Goal: Task Accomplishment & Management: Use online tool/utility

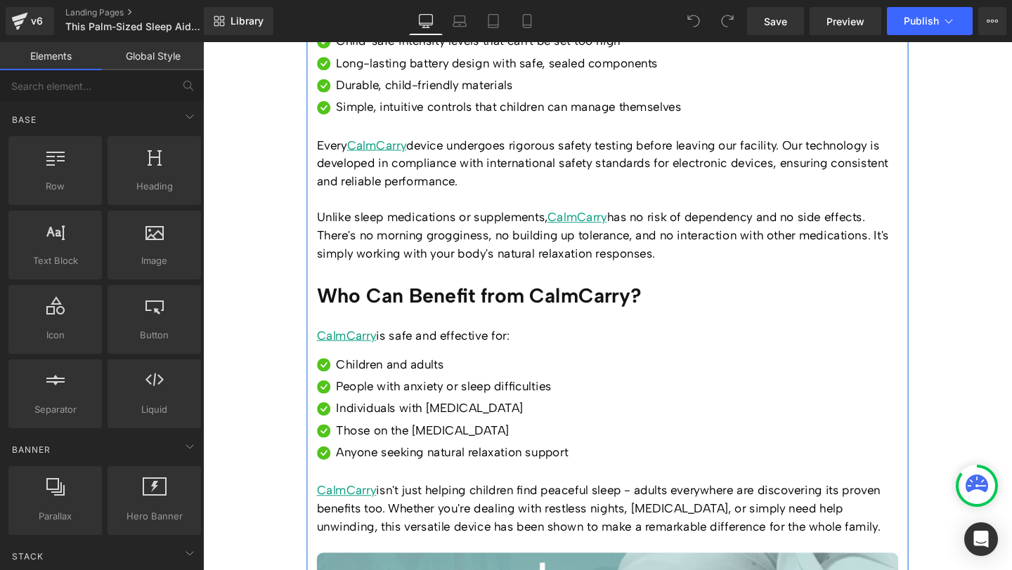
scroll to position [5513, 0]
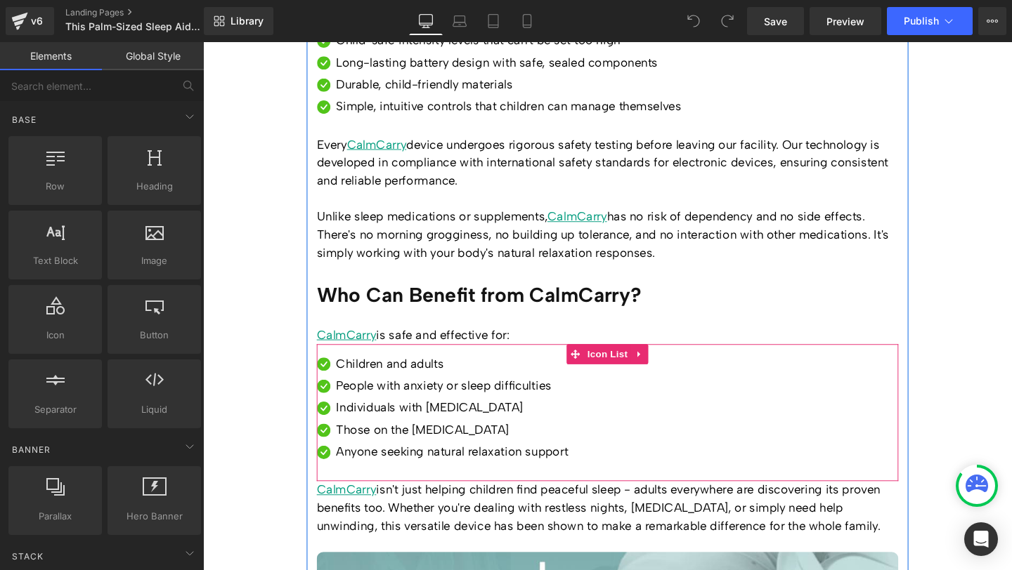
click at [404, 374] on ul "Image Children and adults Text Block Image People with anxiety or sleep difficu…" at bounding box center [454, 432] width 264 height 116
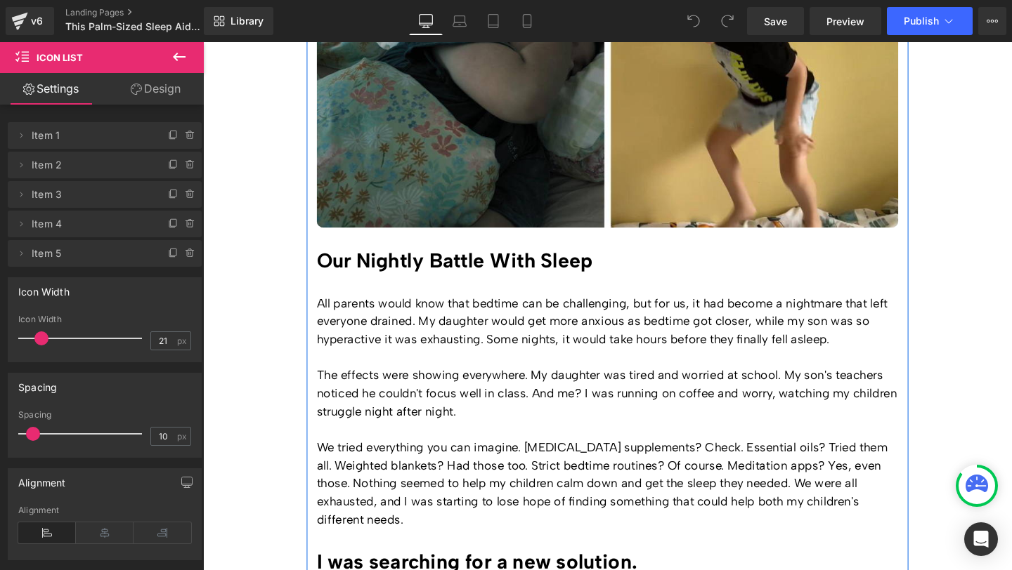
scroll to position [992, 0]
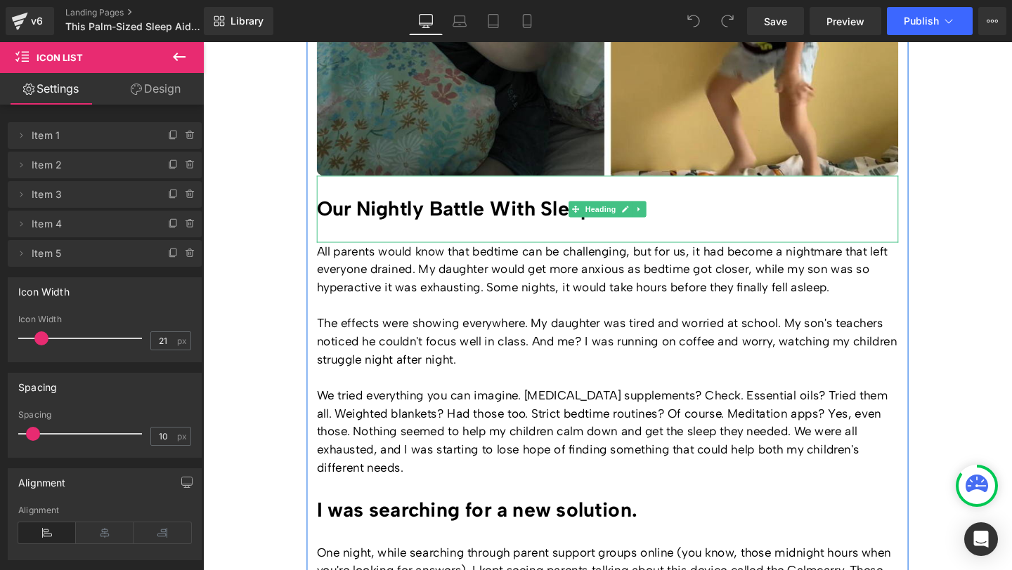
click at [445, 205] on h2 "Our Nightly Battle With Sleep" at bounding box center [627, 217] width 611 height 25
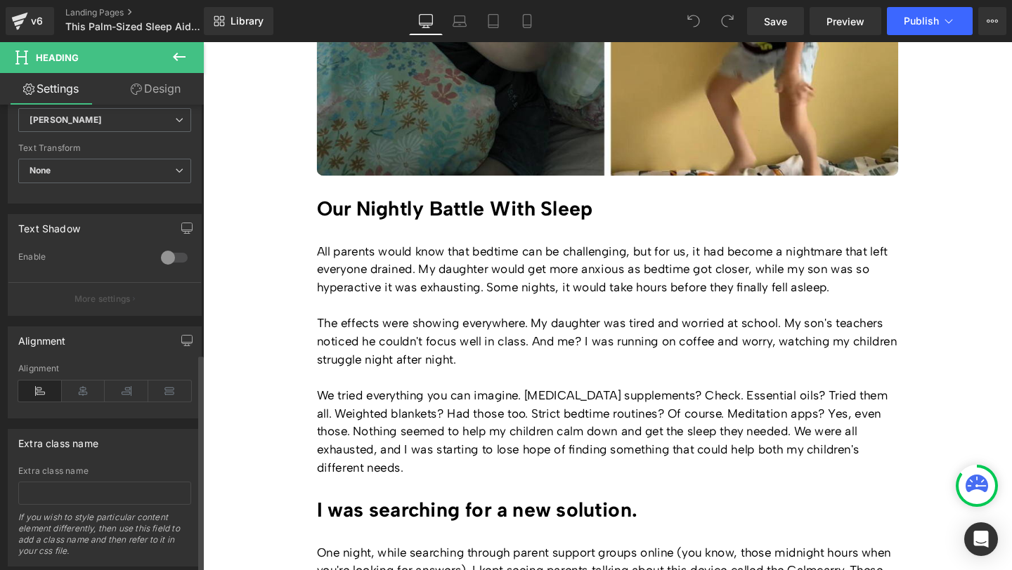
scroll to position [530, 0]
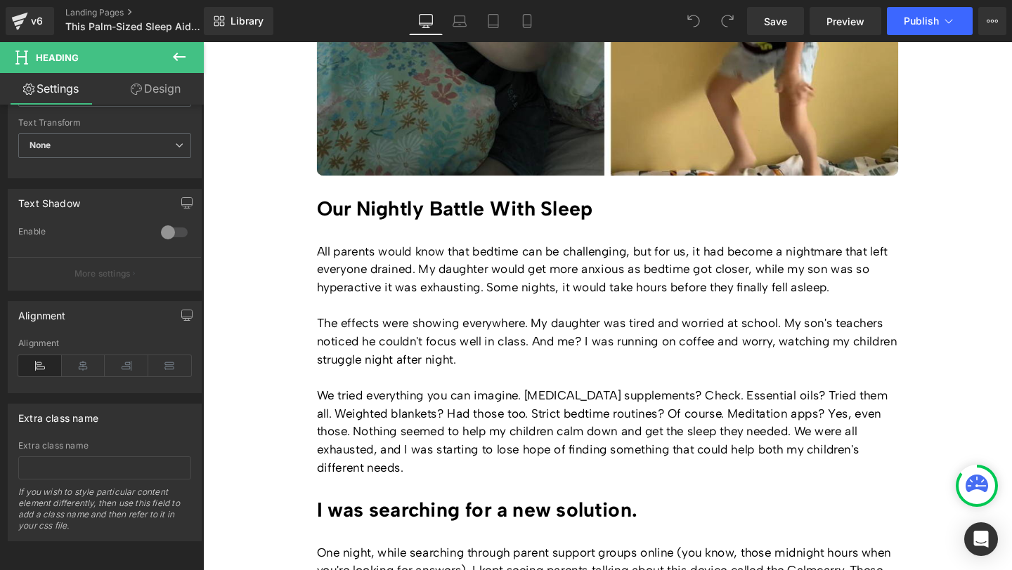
click at [175, 56] on icon at bounding box center [179, 57] width 13 height 8
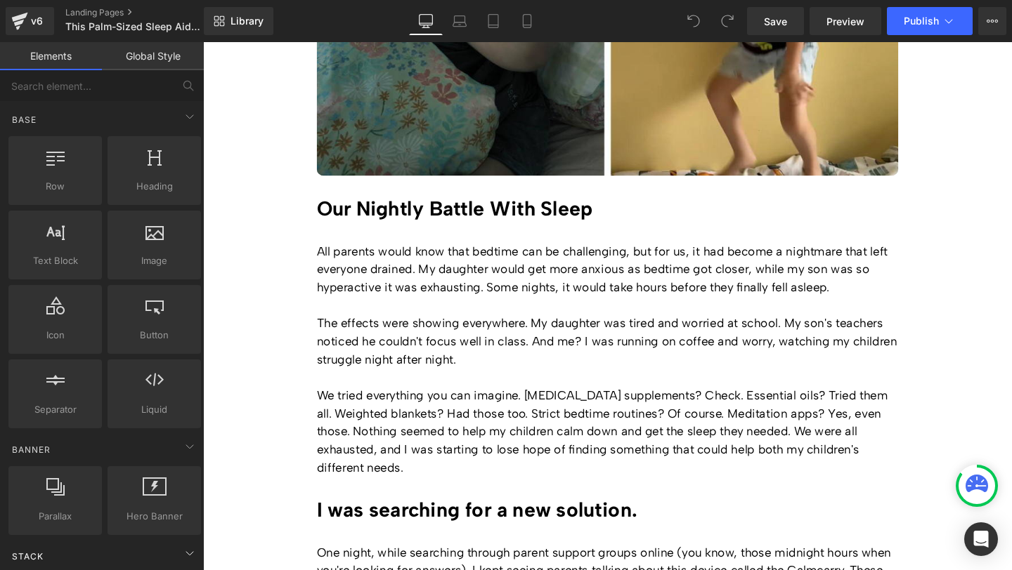
click at [158, 556] on div "Stack" at bounding box center [105, 556] width 198 height 28
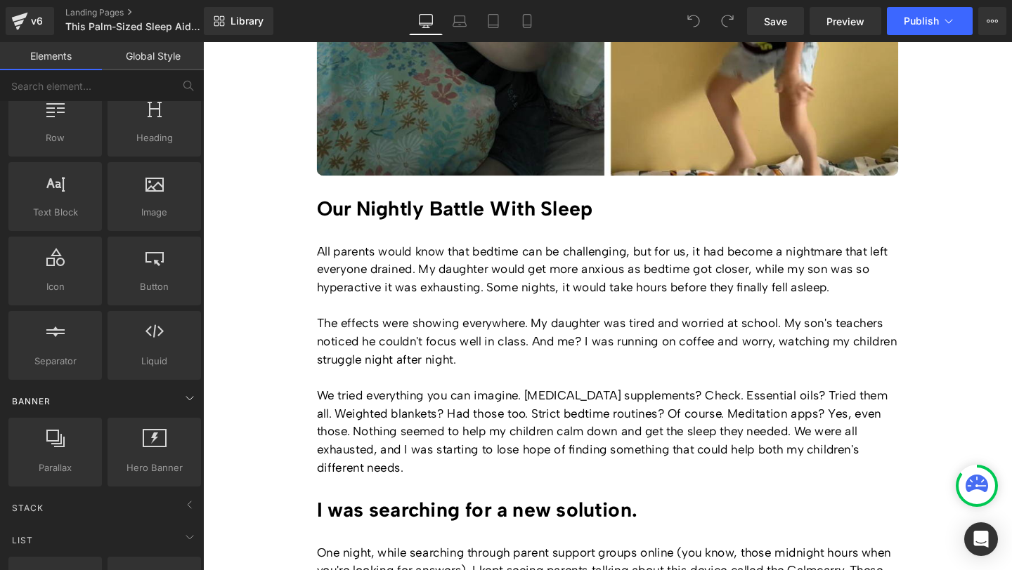
scroll to position [0, 0]
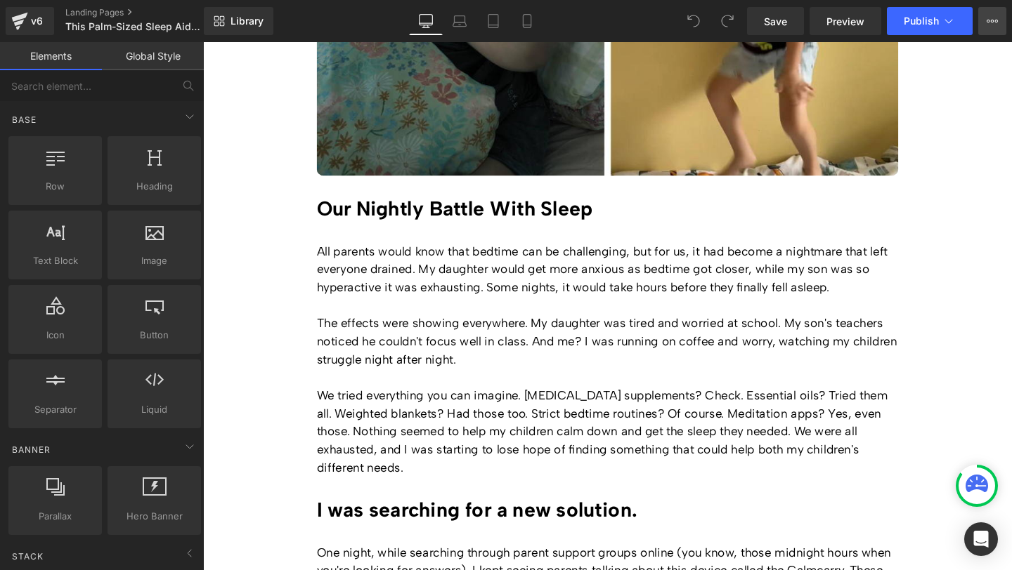
click at [994, 27] on button "View Live Page View with current Template Save Template to Library Schedule Pub…" at bounding box center [992, 21] width 28 height 28
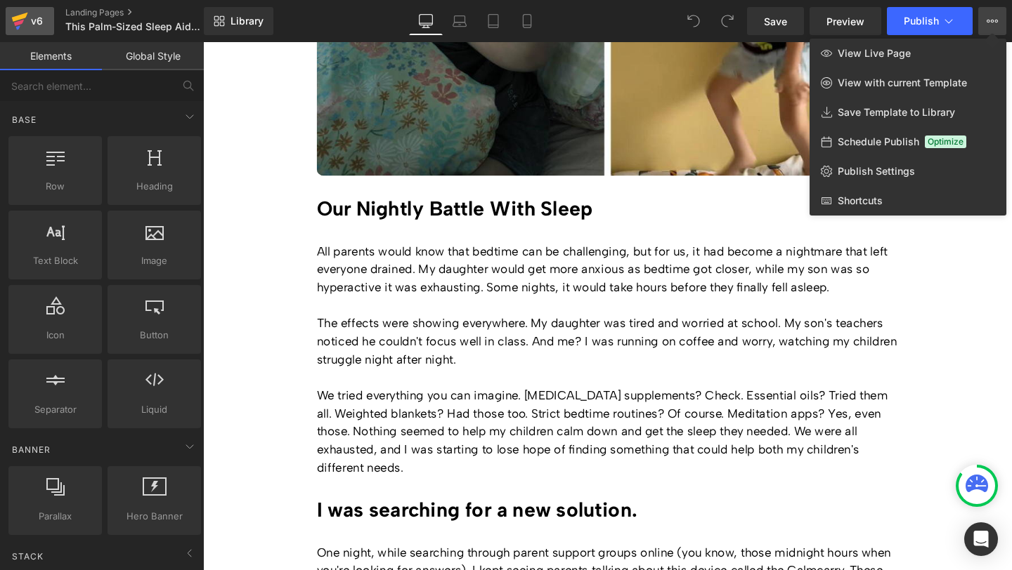
click at [28, 28] on div "v6" at bounding box center [37, 21] width 18 height 18
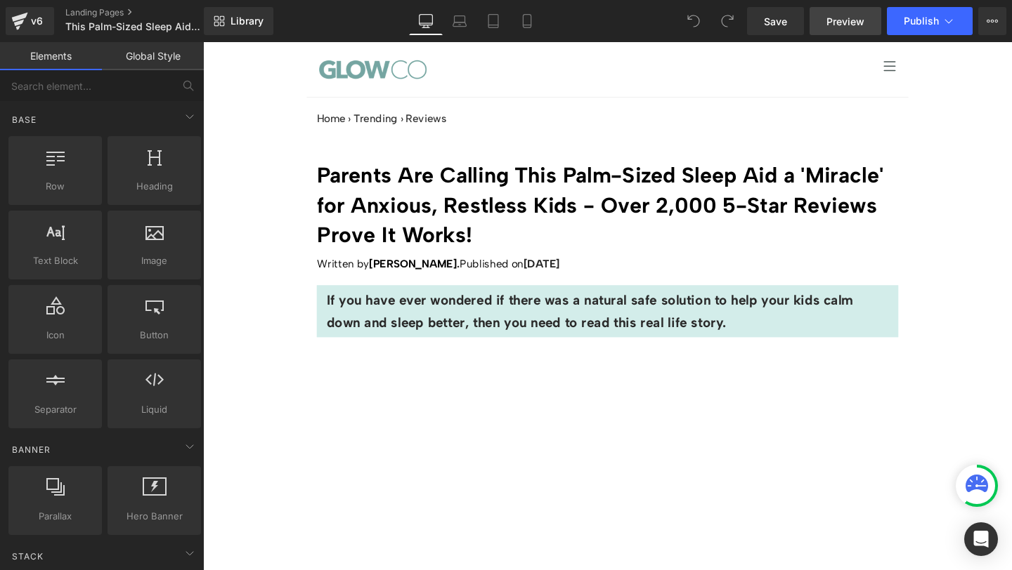
click at [831, 27] on span "Preview" at bounding box center [845, 21] width 38 height 15
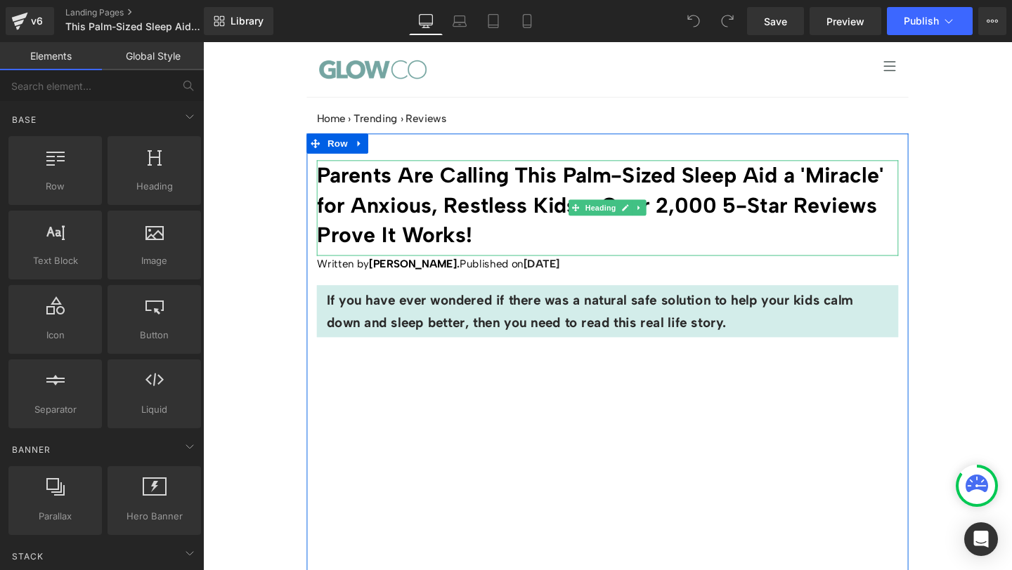
click at [480, 215] on h1 "Parents Are Calling This Palm-Sized Sleep Aid a 'Miracle' for Anxious, Restless…" at bounding box center [627, 213] width 611 height 94
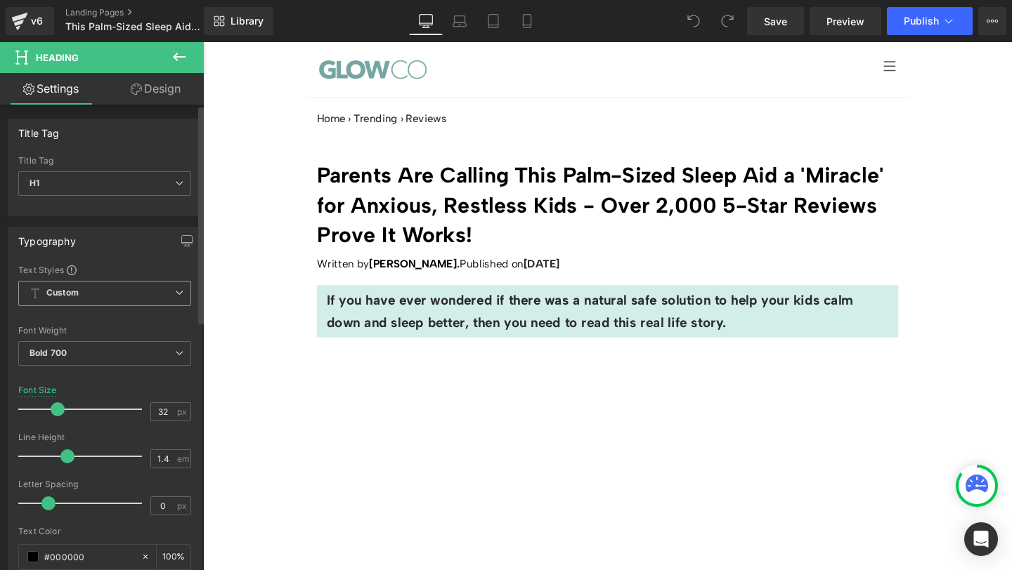
click at [81, 301] on span "Custom" at bounding box center [104, 293] width 173 height 25
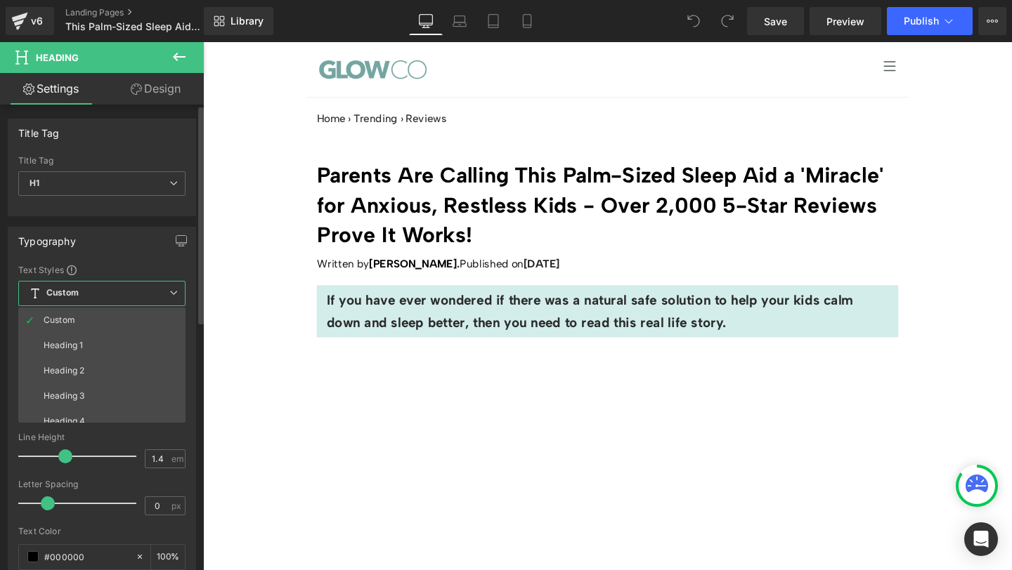
click at [81, 301] on span "Custom" at bounding box center [101, 293] width 167 height 25
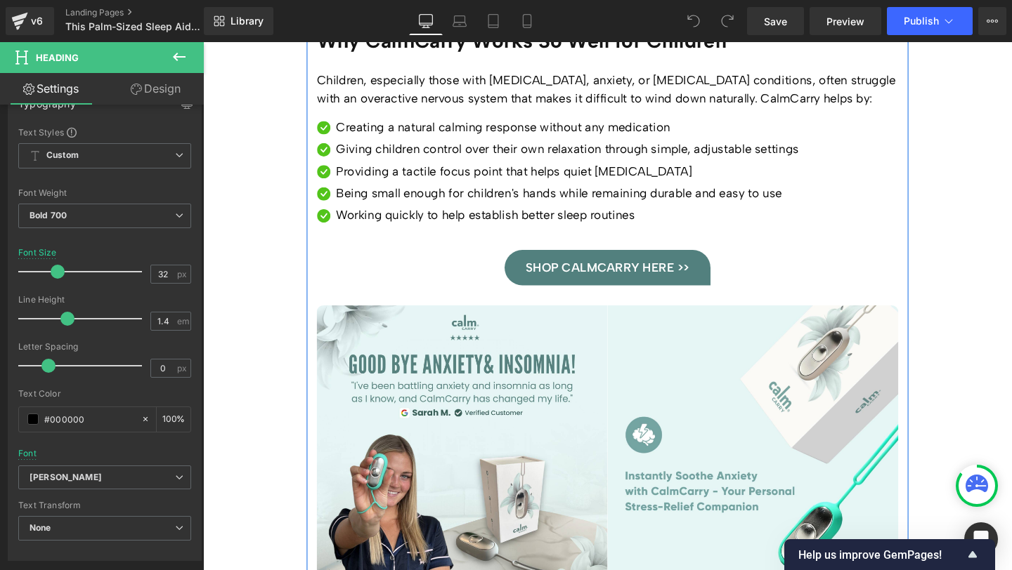
scroll to position [4780, 0]
click at [564, 269] on span "SHOP CALMCARRY HERE >>" at bounding box center [628, 278] width 172 height 19
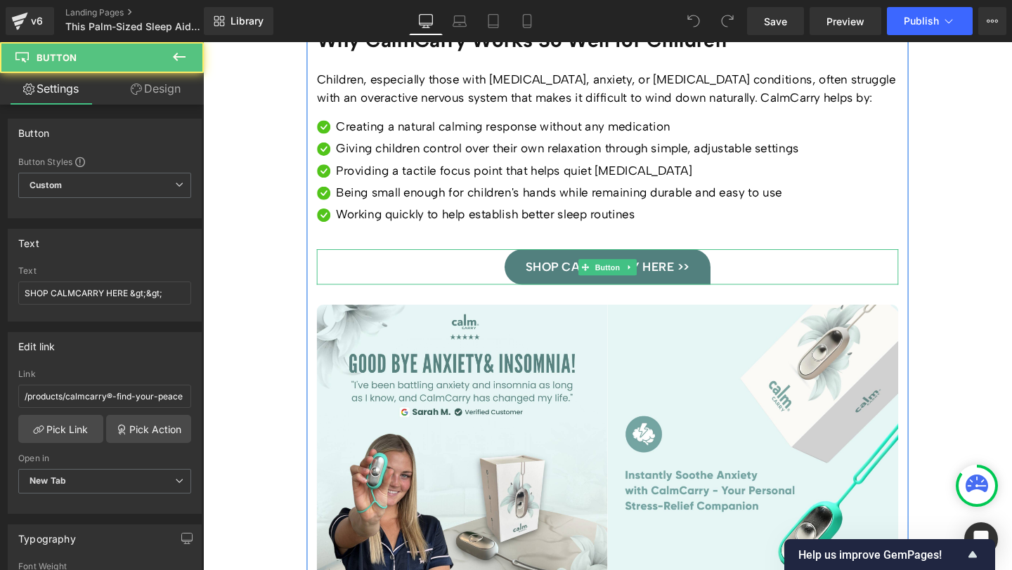
click at [468, 260] on div "SHOP CALMCARRY HERE >>" at bounding box center [627, 278] width 611 height 37
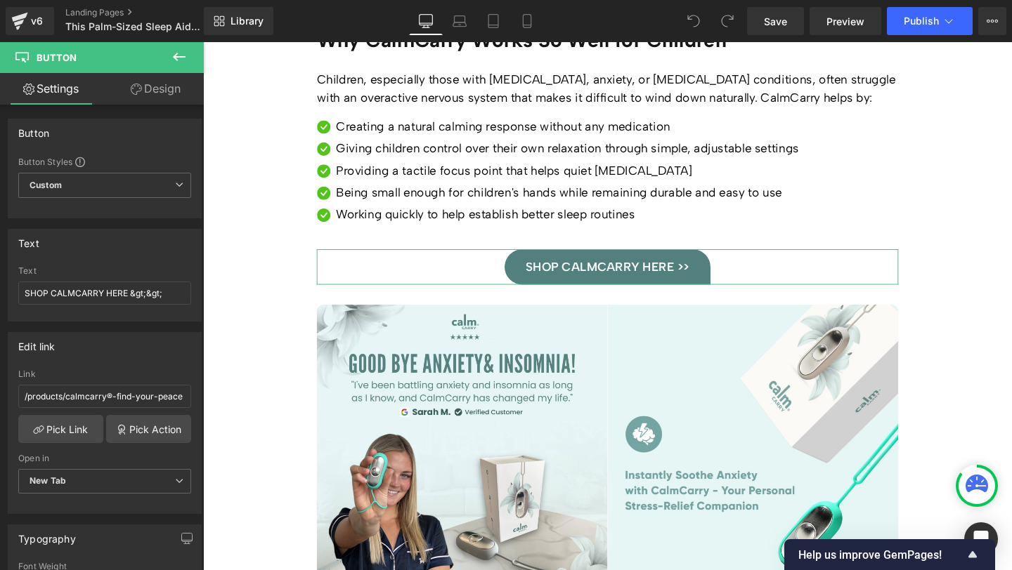
click at [152, 93] on link "Design" at bounding box center [156, 89] width 102 height 32
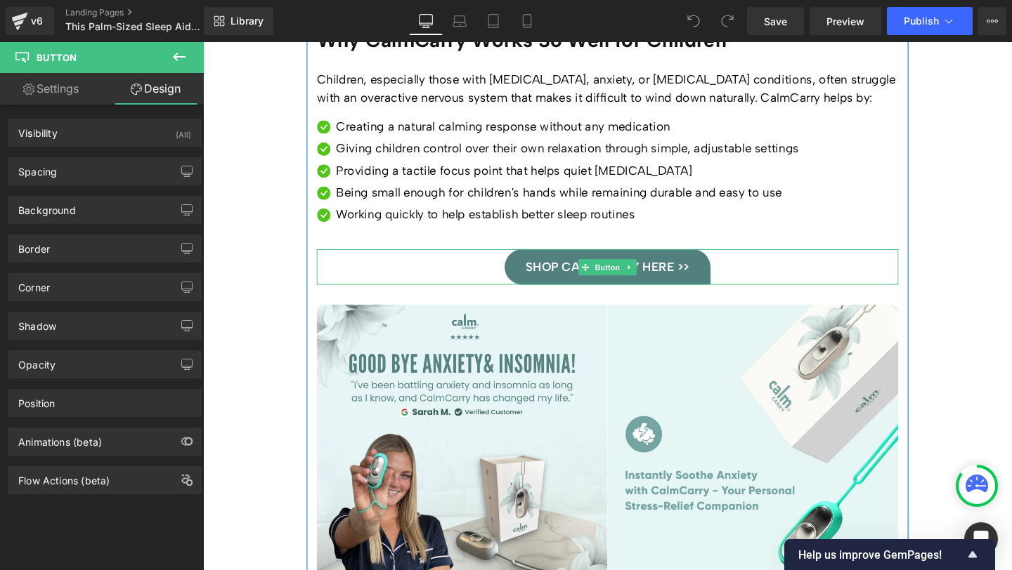
click at [561, 269] on span "SHOP CALMCARRY HERE >>" at bounding box center [628, 278] width 172 height 19
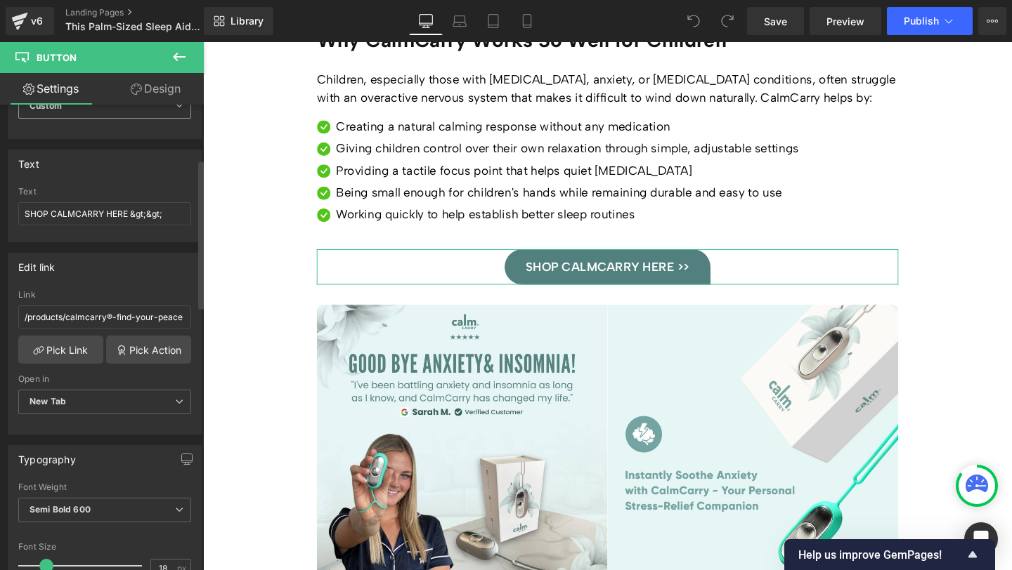
scroll to position [0, 0]
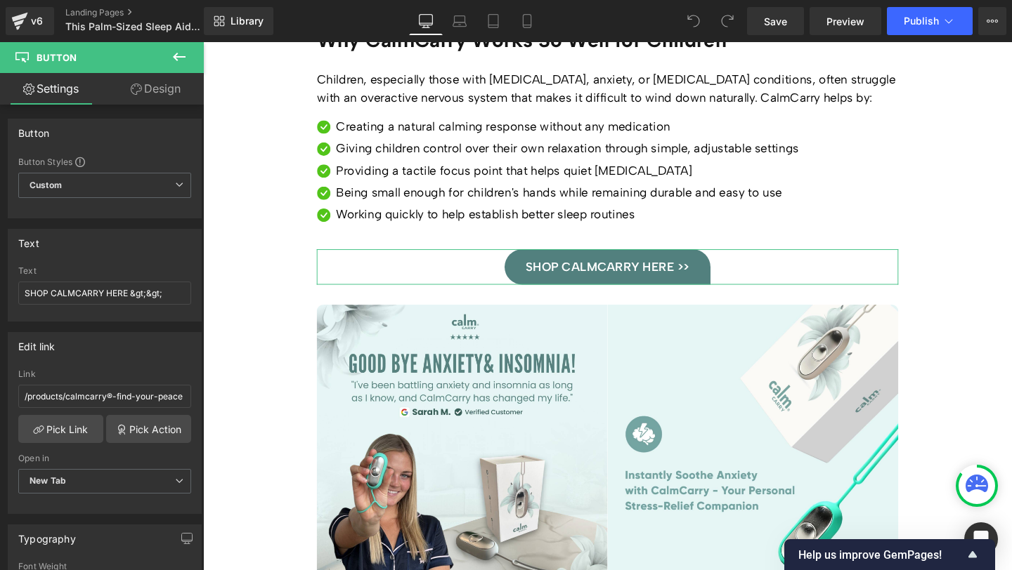
click at [160, 91] on link "Design" at bounding box center [156, 89] width 102 height 32
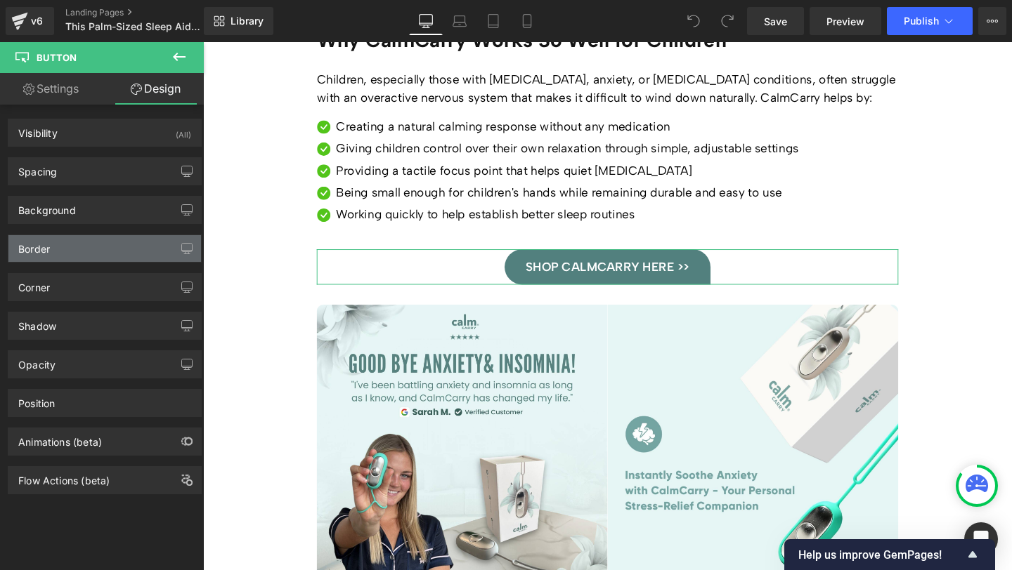
click at [103, 248] on div "Border" at bounding box center [104, 248] width 192 height 27
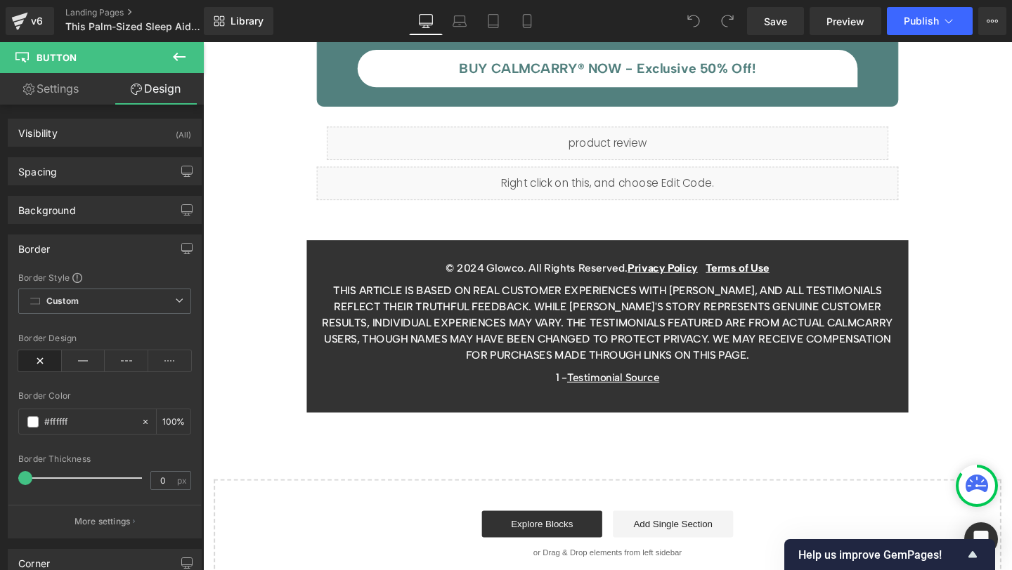
scroll to position [7046, 0]
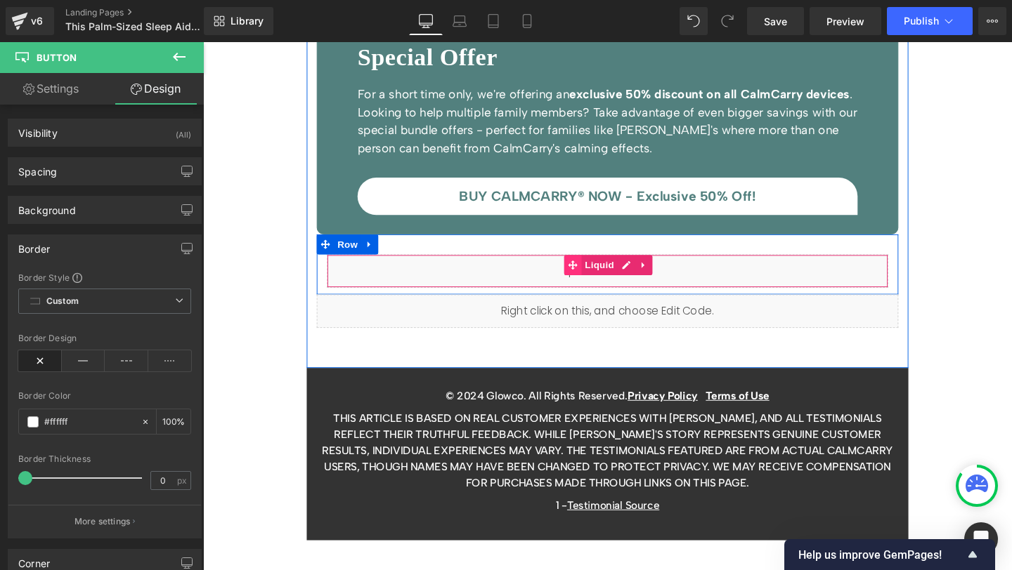
click at [587, 272] on icon at bounding box center [592, 277] width 10 height 10
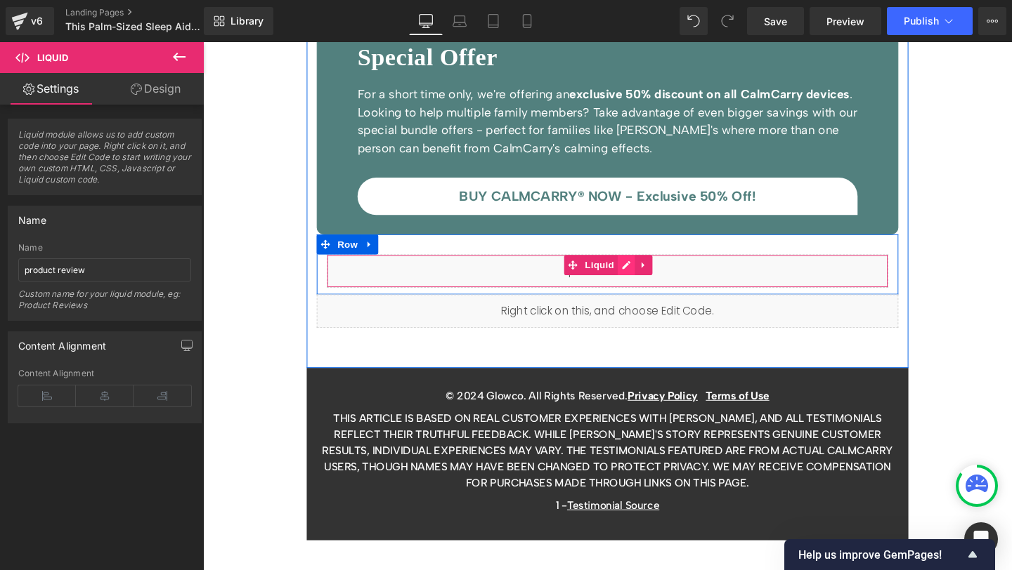
click at [642, 266] on div "Liquid" at bounding box center [628, 283] width 590 height 35
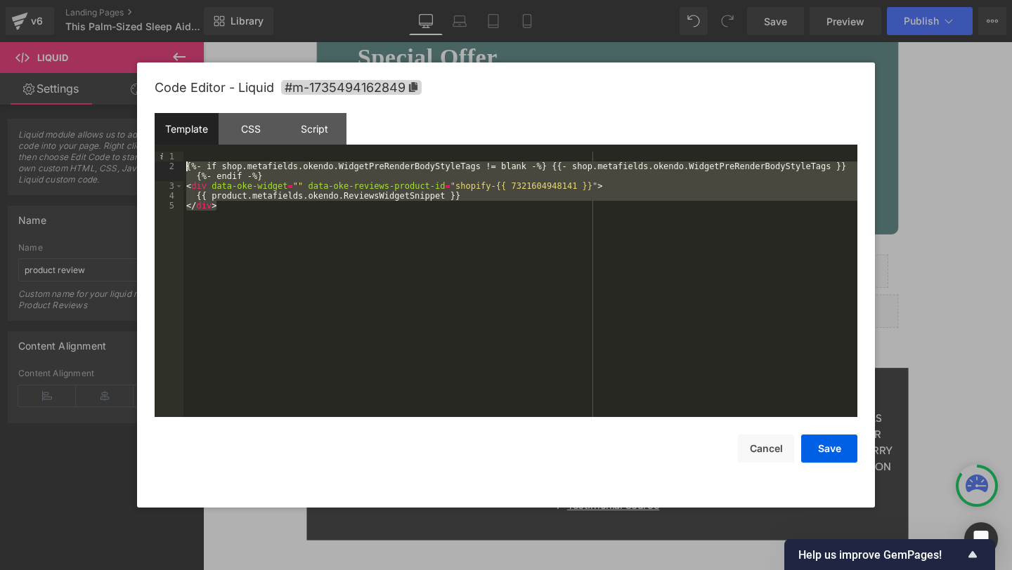
drag, startPoint x: 315, startPoint y: 224, endPoint x: 176, endPoint y: 164, distance: 152.0
click at [176, 164] on pre "1 2 3 4 5 {%- if shop.metafields.okendo.WidgetPreRenderBodyStyleTags != blank -…" at bounding box center [506, 285] width 702 height 266
click at [244, 138] on div "CSS" at bounding box center [250, 129] width 64 height 32
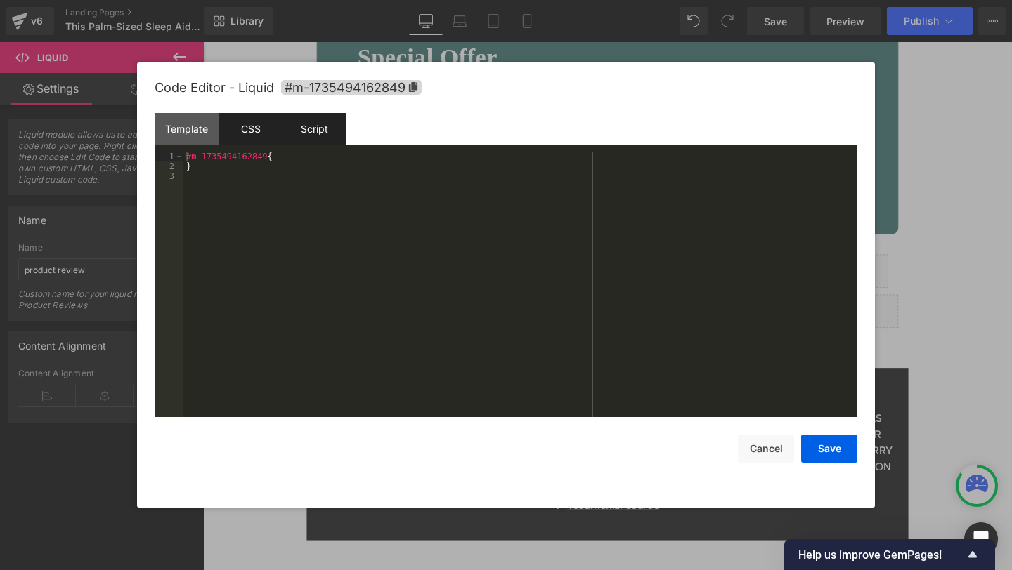
click at [304, 128] on div "Script" at bounding box center [314, 129] width 64 height 32
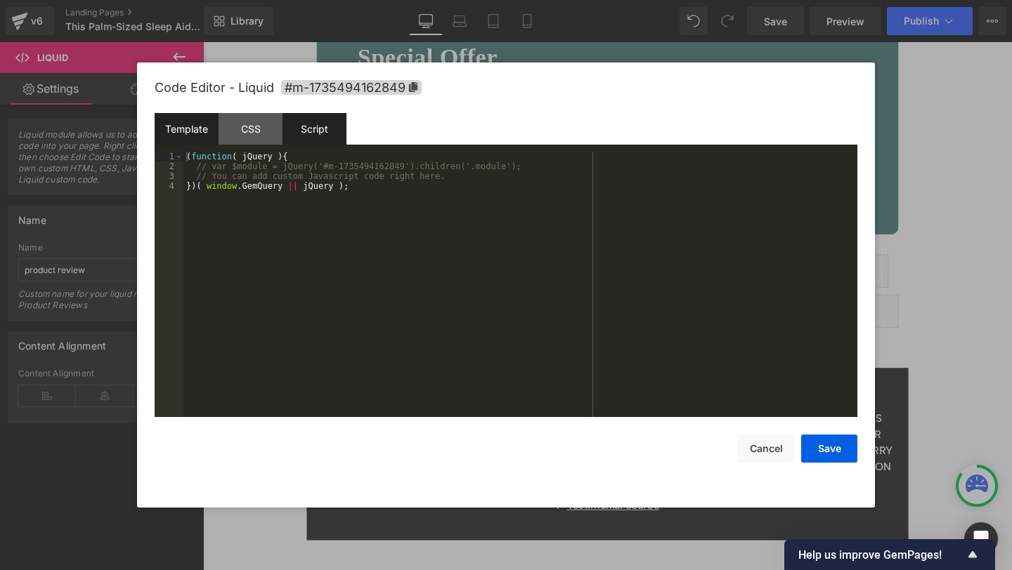
click at [183, 131] on div "Template" at bounding box center [187, 129] width 64 height 32
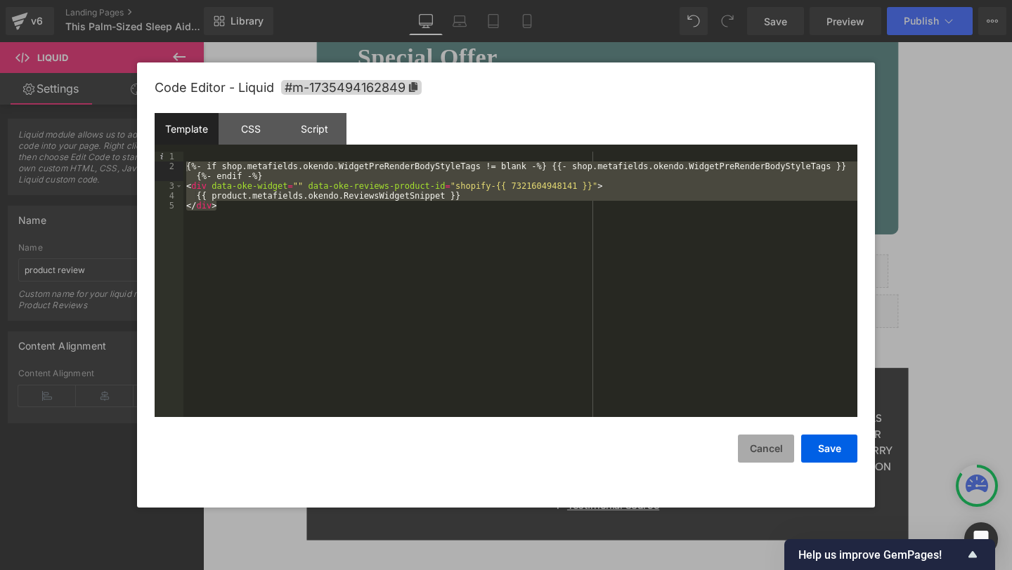
click at [773, 449] on button "Cancel" at bounding box center [766, 449] width 56 height 28
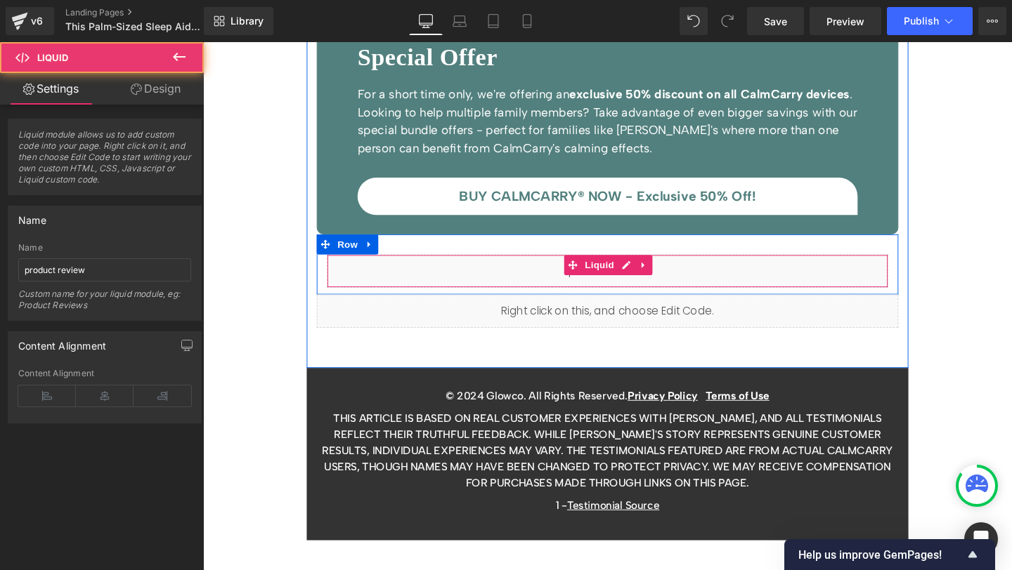
click at [525, 266] on div "Liquid" at bounding box center [628, 283] width 590 height 35
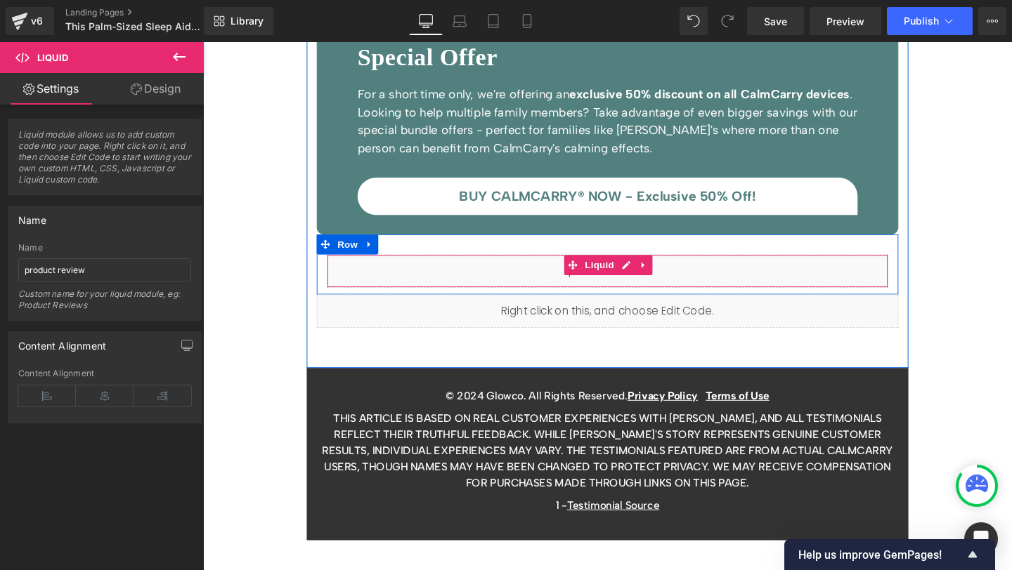
click at [491, 266] on div "Liquid" at bounding box center [628, 283] width 590 height 35
click at [549, 266] on div "Liquid" at bounding box center [628, 283] width 590 height 35
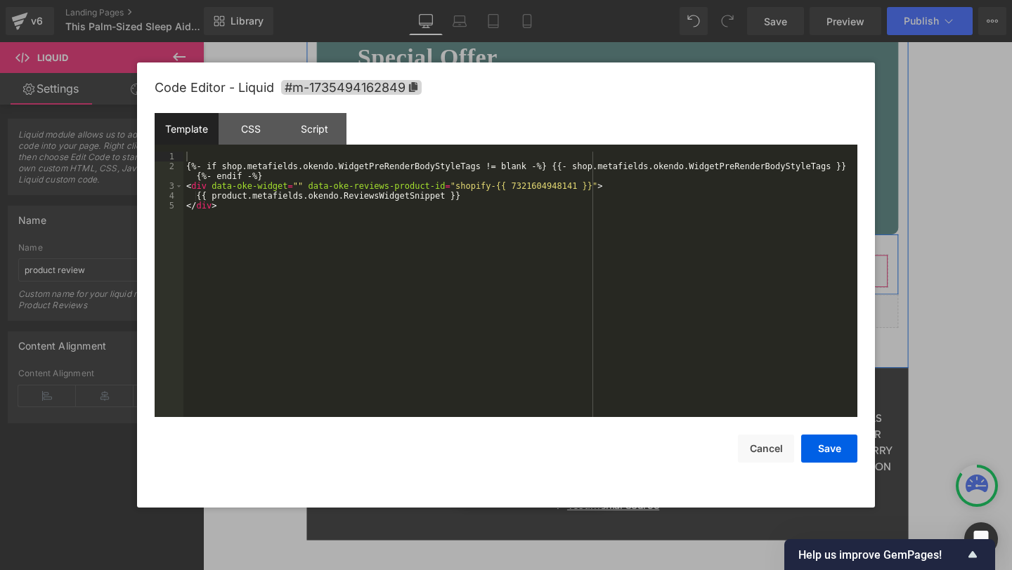
drag, startPoint x: 639, startPoint y: 235, endPoint x: 815, endPoint y: 278, distance: 180.9
click at [643, 272] on icon at bounding box center [648, 277] width 10 height 11
click at [303, 216] on div "{%- if shop.metafields.okendo.WidgetPreRenderBodyStyleTags != blank -%} {{- sho…" at bounding box center [520, 294] width 674 height 285
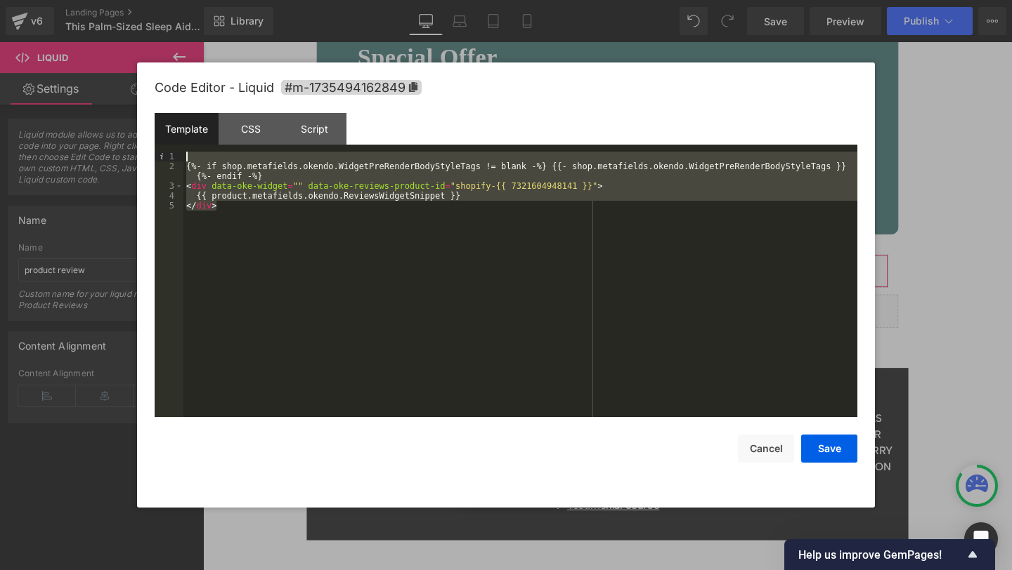
drag, startPoint x: 299, startPoint y: 214, endPoint x: 166, endPoint y: 153, distance: 145.9
click at [166, 153] on pre "1 2 3 4 5 {%- if shop.metafields.okendo.WidgetPreRenderBodyStyleTags != blank -…" at bounding box center [506, 285] width 702 height 266
click at [252, 129] on div "CSS" at bounding box center [250, 129] width 64 height 32
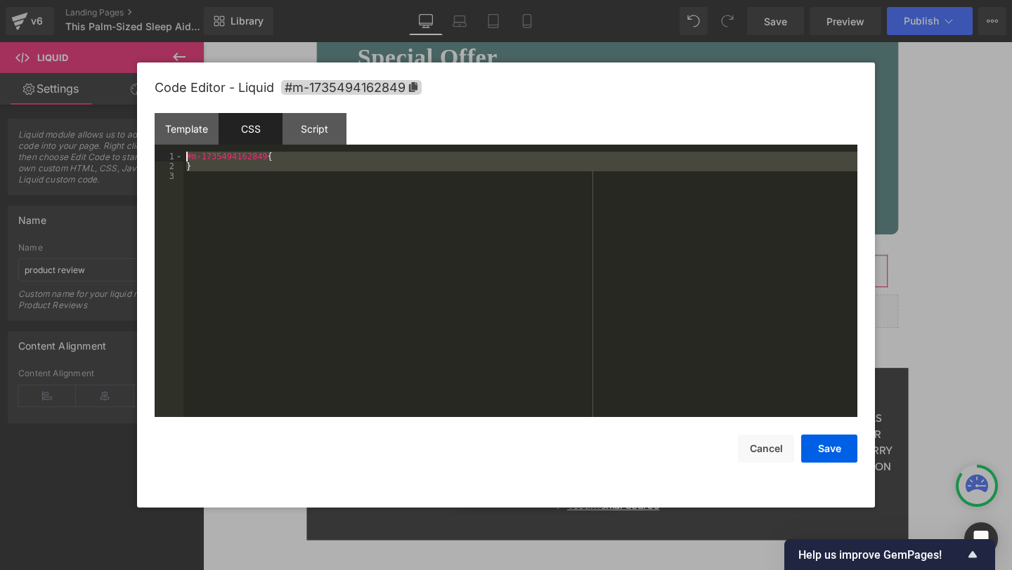
drag, startPoint x: 315, startPoint y: 214, endPoint x: 138, endPoint y: 141, distance: 191.5
click at [121, 145] on body "Liquid You are previewing how the will restyle your page. You can not edit Elem…" at bounding box center [506, 285] width 1012 height 570
click at [308, 136] on div "Script" at bounding box center [314, 129] width 64 height 32
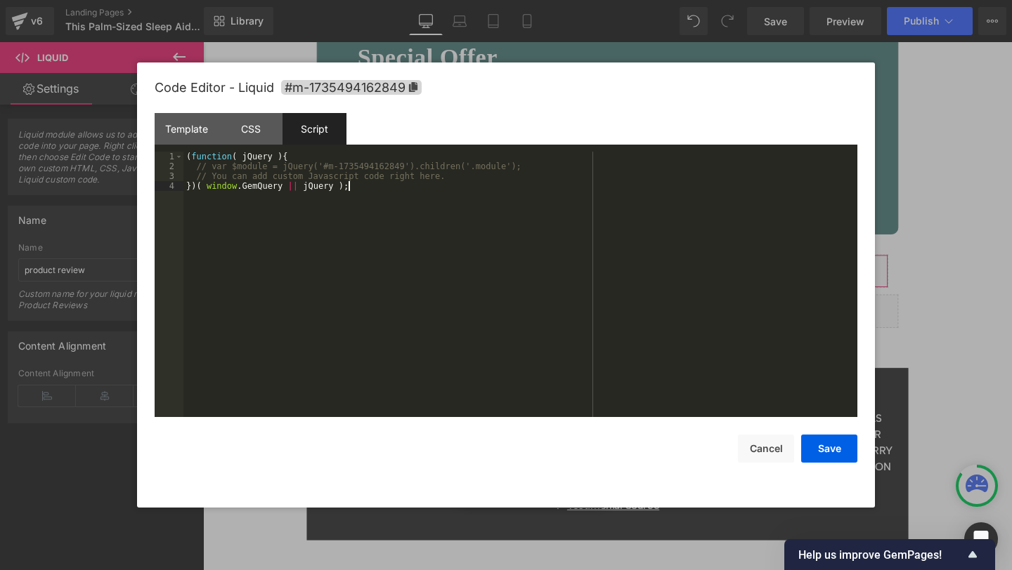
click at [274, 208] on div "( function ( jQuery ) { // var $module = jQuery('#m-1735494162849').children('.…" at bounding box center [520, 294] width 674 height 285
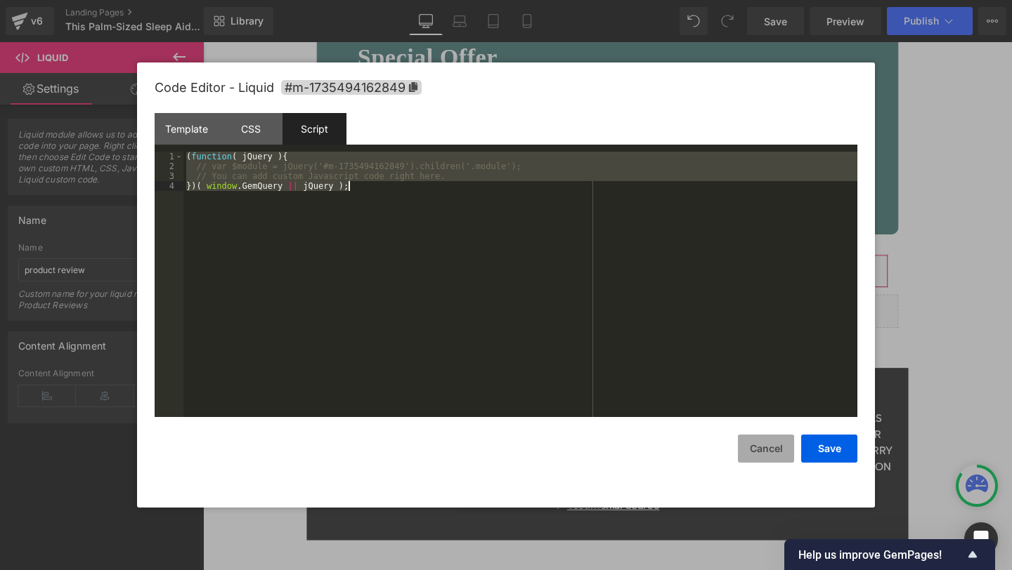
click at [761, 449] on button "Cancel" at bounding box center [766, 449] width 56 height 28
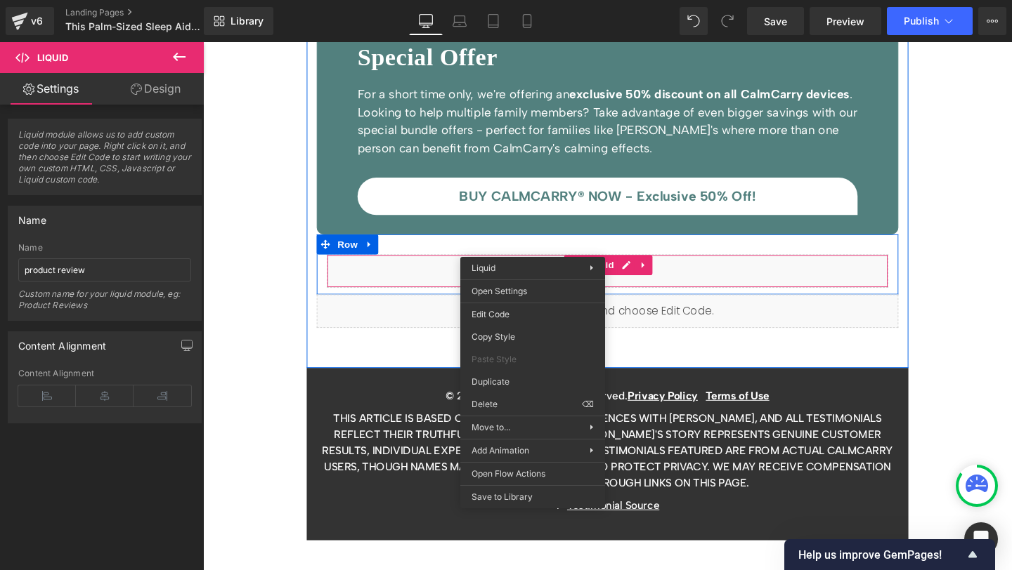
click at [780, 266] on div "Liquid" at bounding box center [628, 283] width 590 height 35
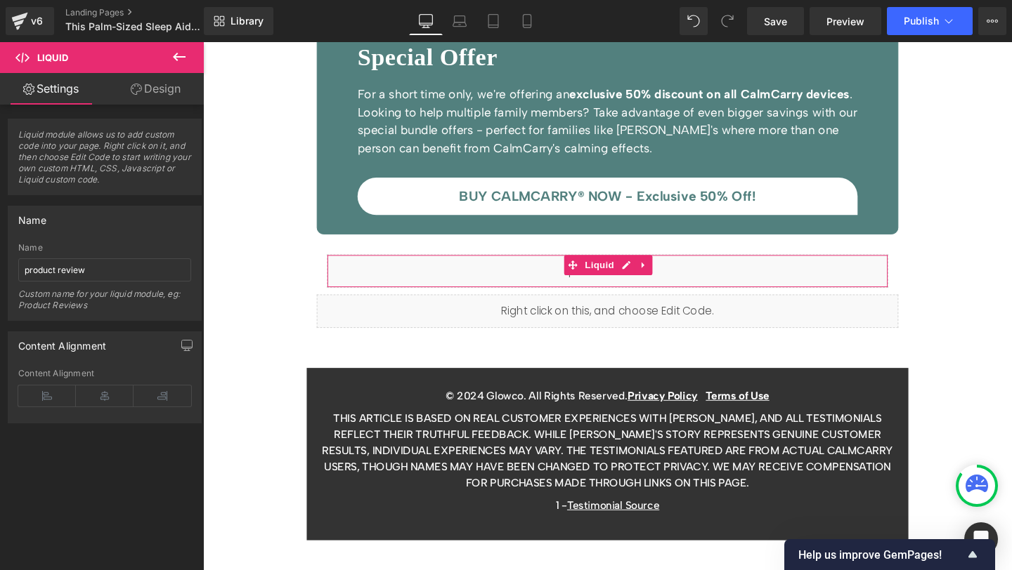
click at [152, 94] on link "Design" at bounding box center [156, 89] width 102 height 32
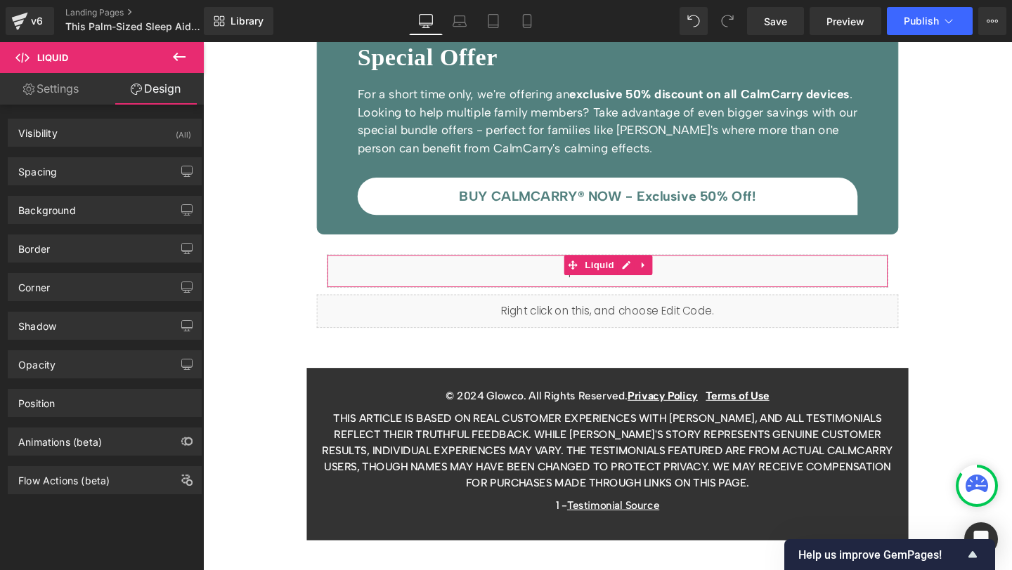
click at [46, 91] on link "Settings" at bounding box center [51, 89] width 102 height 32
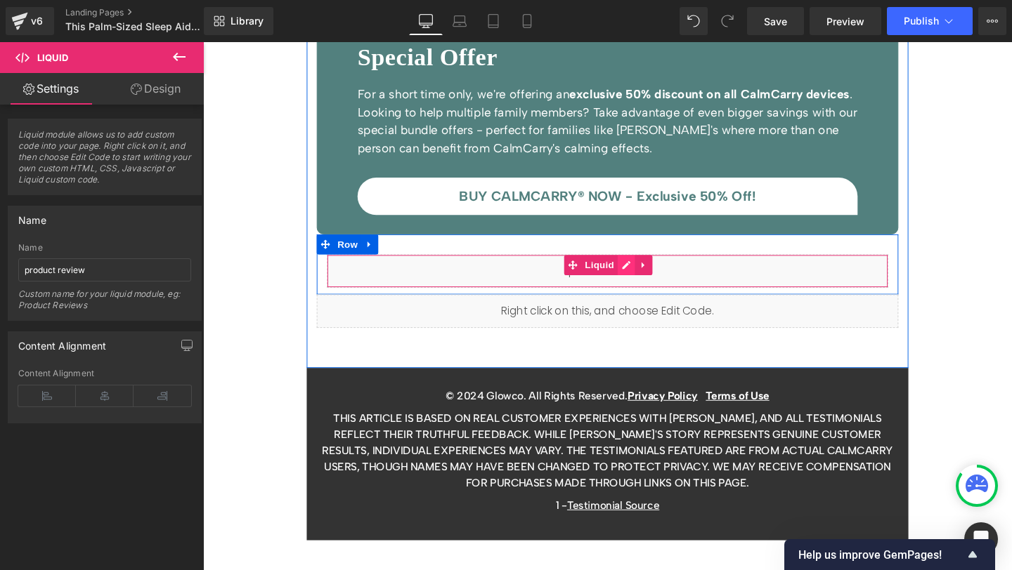
click at [644, 266] on div "Liquid" at bounding box center [628, 283] width 590 height 35
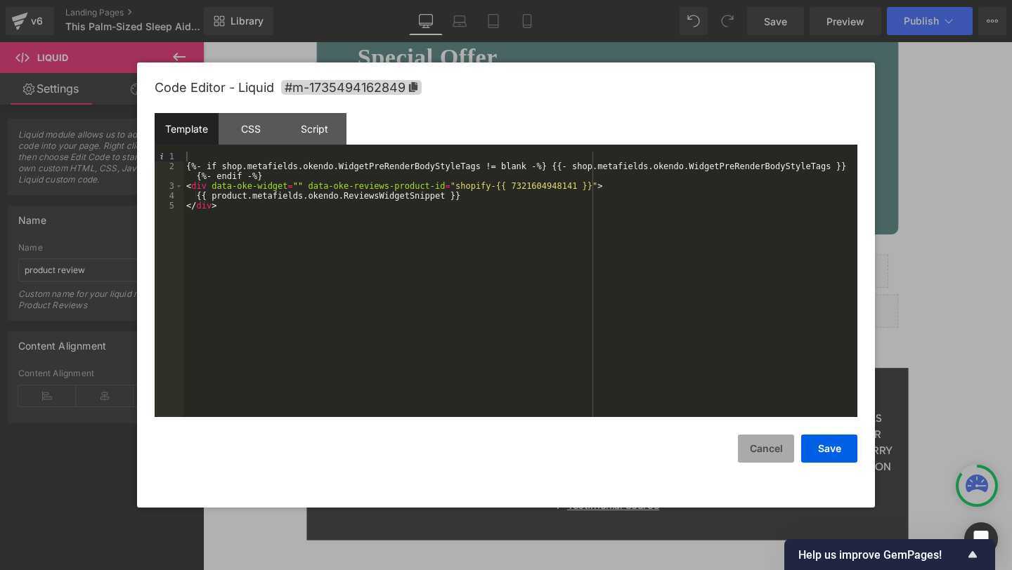
drag, startPoint x: 754, startPoint y: 453, endPoint x: 768, endPoint y: 434, distance: 23.6
click at [754, 453] on button "Cancel" at bounding box center [766, 449] width 56 height 28
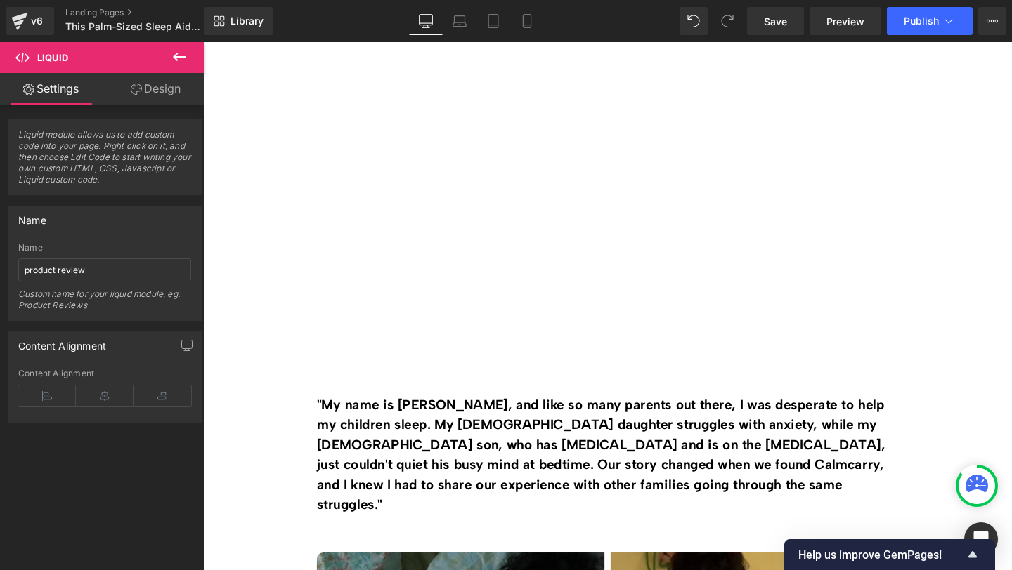
scroll to position [0, 0]
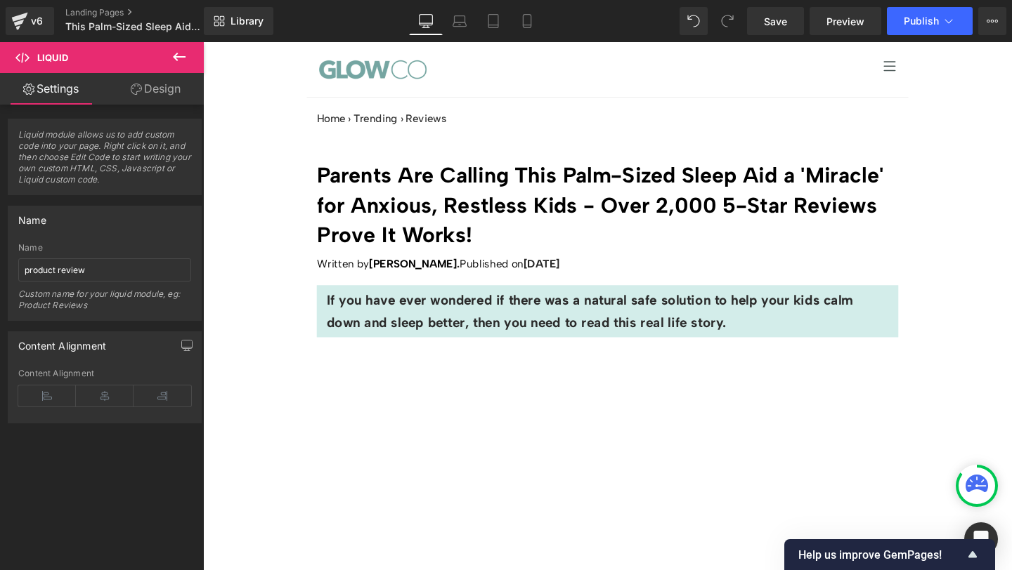
drag, startPoint x: 1048, startPoint y: 560, endPoint x: 1211, endPoint y: 59, distance: 526.7
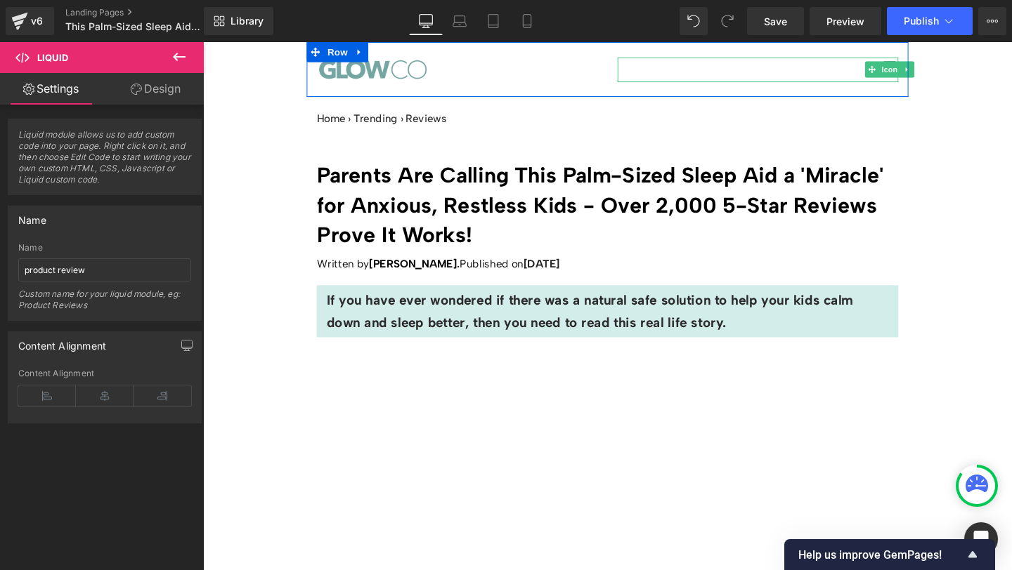
click at [840, 71] on div at bounding box center [786, 71] width 295 height 26
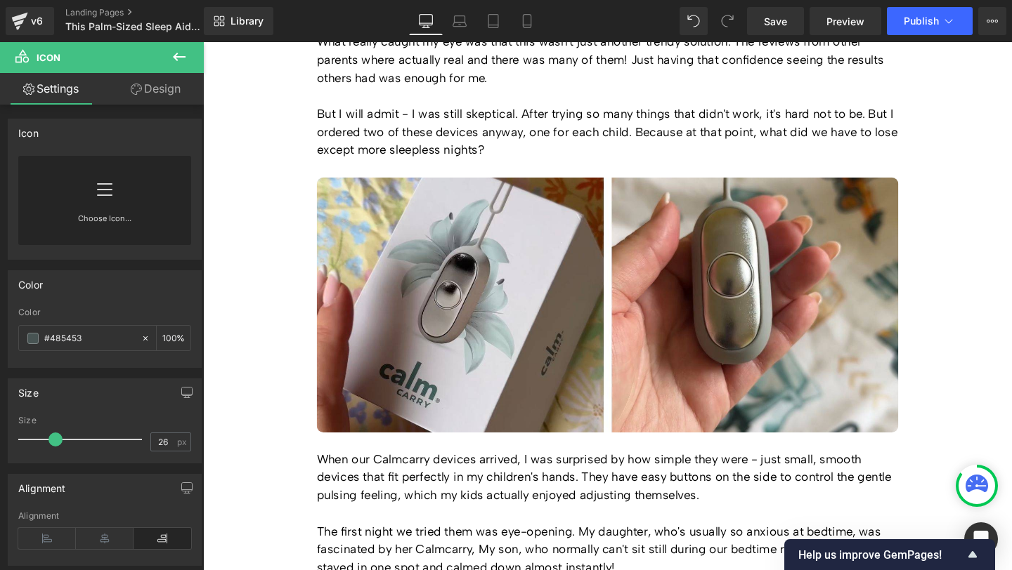
scroll to position [2803, 0]
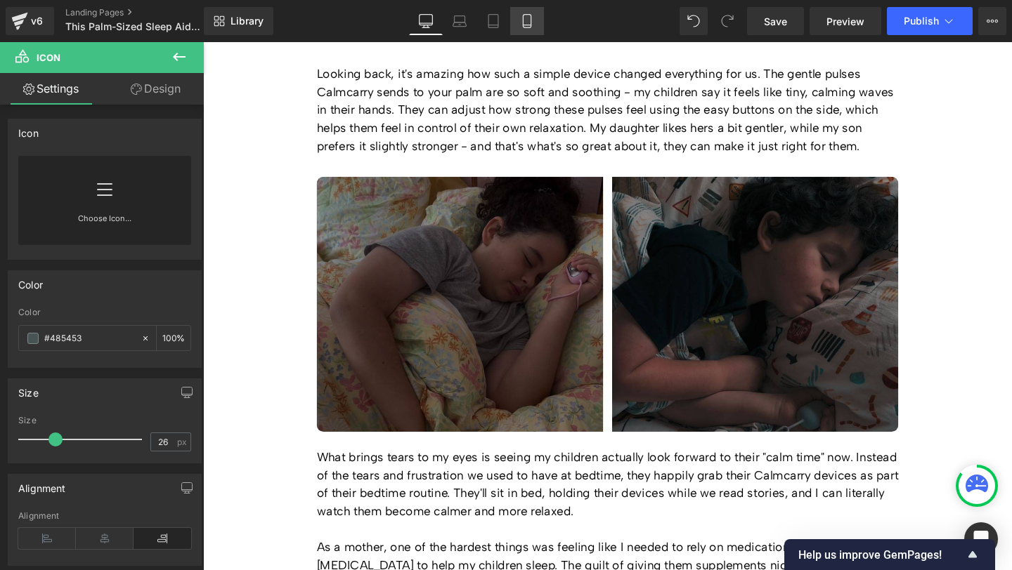
click at [521, 19] on icon at bounding box center [527, 21] width 14 height 14
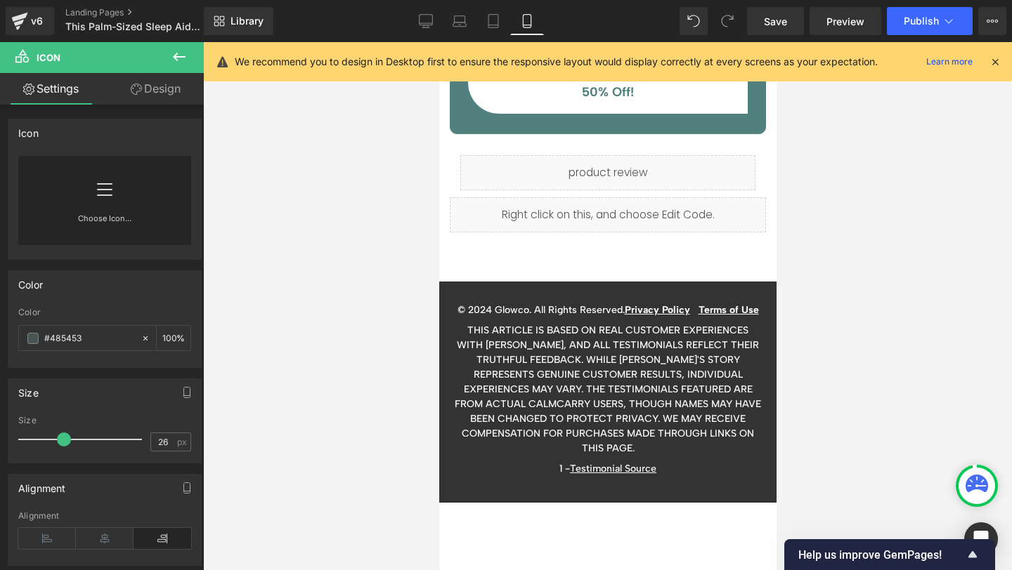
scroll to position [6756, 0]
